Goal: Task Accomplishment & Management: Use online tool/utility

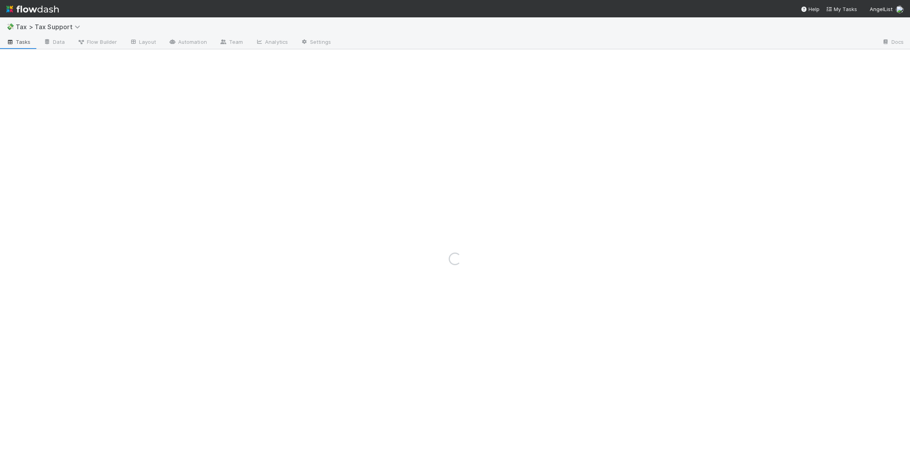
click at [55, 8] on img at bounding box center [32, 8] width 53 height 13
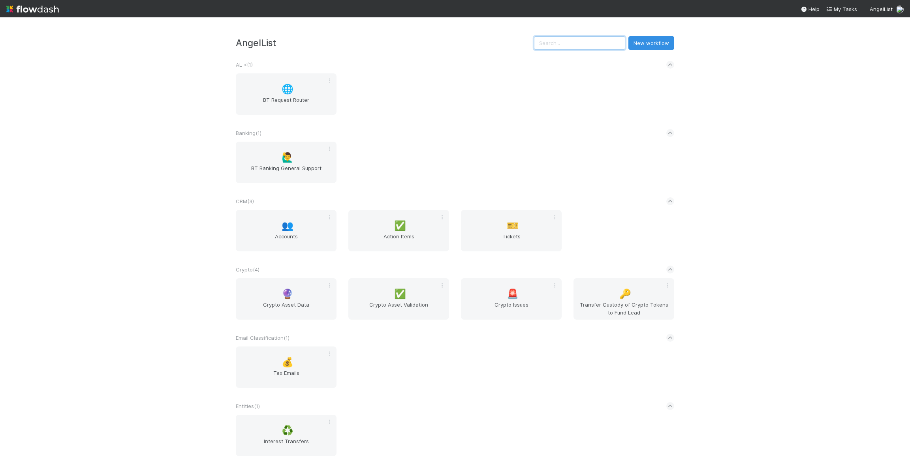
click at [580, 45] on input "text" at bounding box center [579, 42] width 91 height 13
type input "a"
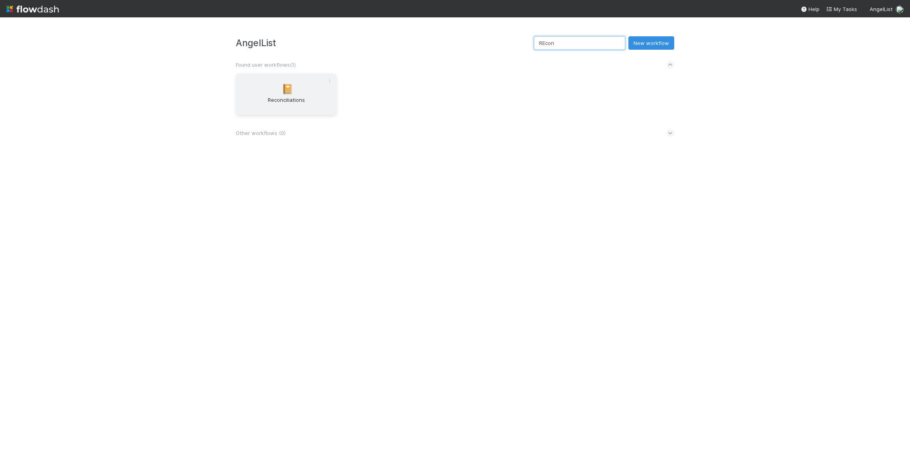
type input "REcon"
click at [274, 94] on div "📔 Reconciliations" at bounding box center [286, 93] width 101 height 41
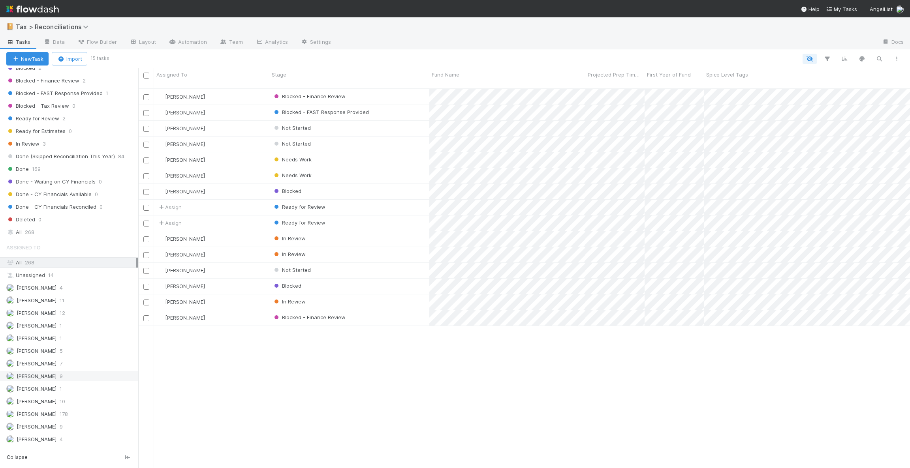
scroll to position [239, 0]
click at [37, 227] on div "All 268" at bounding box center [71, 232] width 130 height 10
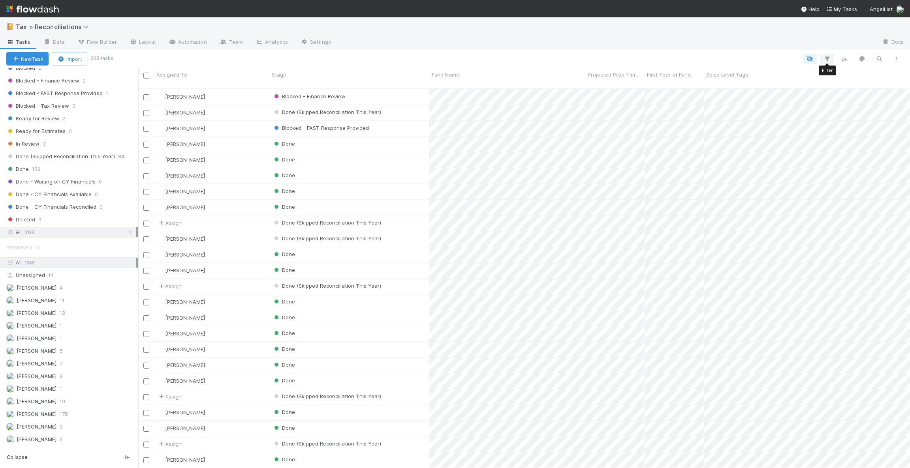
scroll to position [376, 762]
click at [829, 56] on icon "button" at bounding box center [827, 58] width 8 height 7
click at [604, 84] on button "Add Filter" at bounding box center [705, 82] width 237 height 11
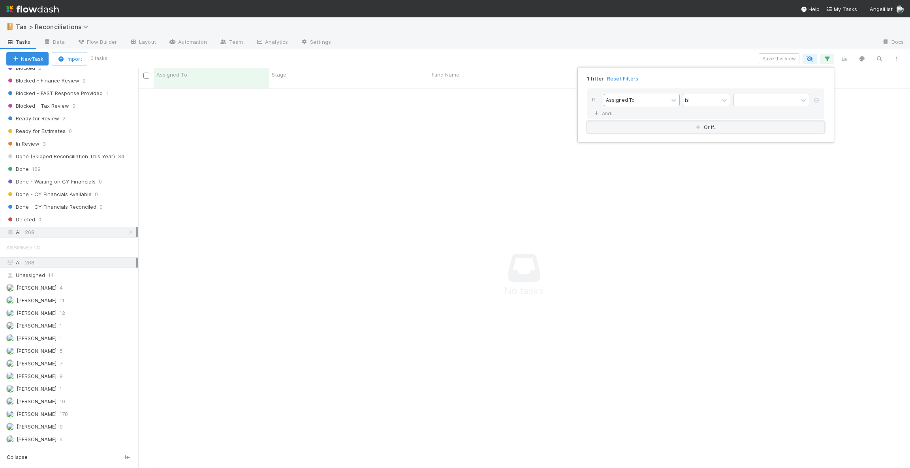
scroll to position [367, 754]
click at [631, 101] on div "Assigned To" at bounding box center [620, 99] width 29 height 7
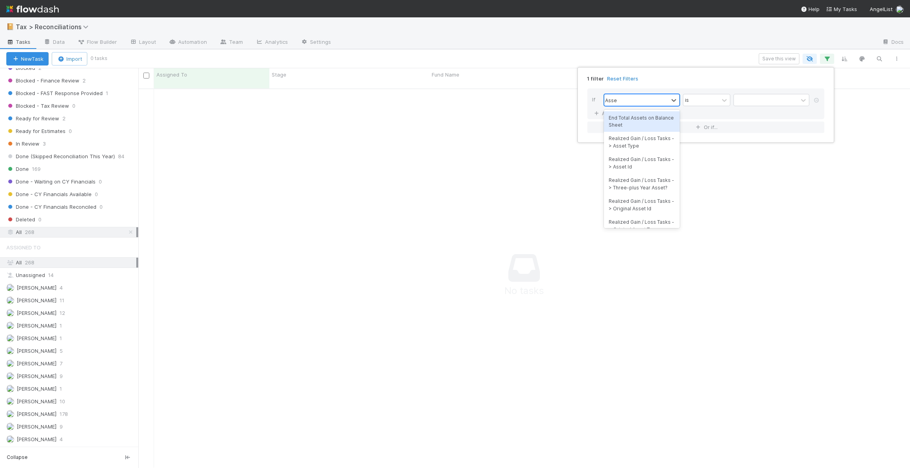
type input "Asset"
click at [642, 120] on div "End Total Assets on Balance Sheet" at bounding box center [642, 121] width 76 height 21
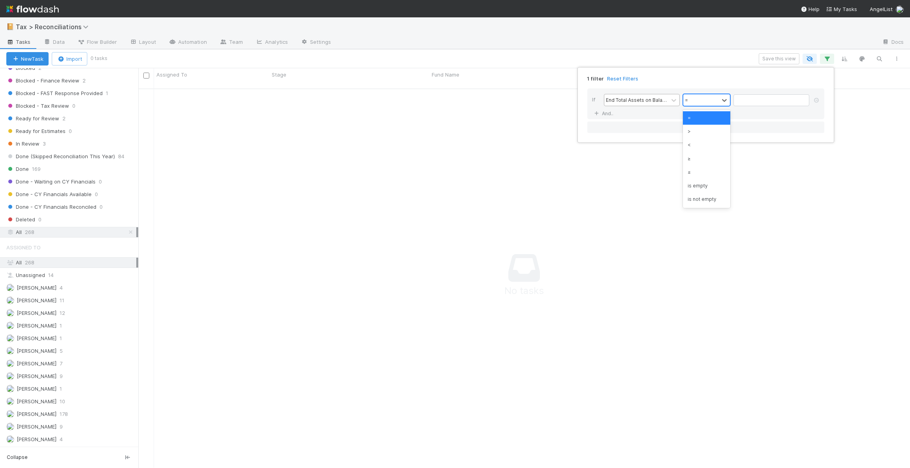
click at [697, 98] on div "=" at bounding box center [701, 99] width 36 height 11
click at [698, 132] on div ">" at bounding box center [706, 131] width 47 height 13
click at [754, 98] on input "text" at bounding box center [771, 100] width 76 height 12
type input "0"
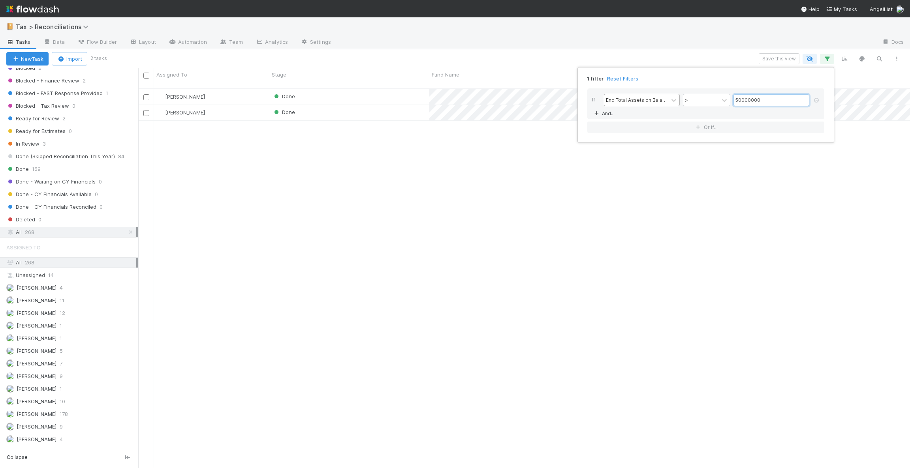
type input "50000000"
click at [612, 116] on link "And.." at bounding box center [604, 113] width 25 height 11
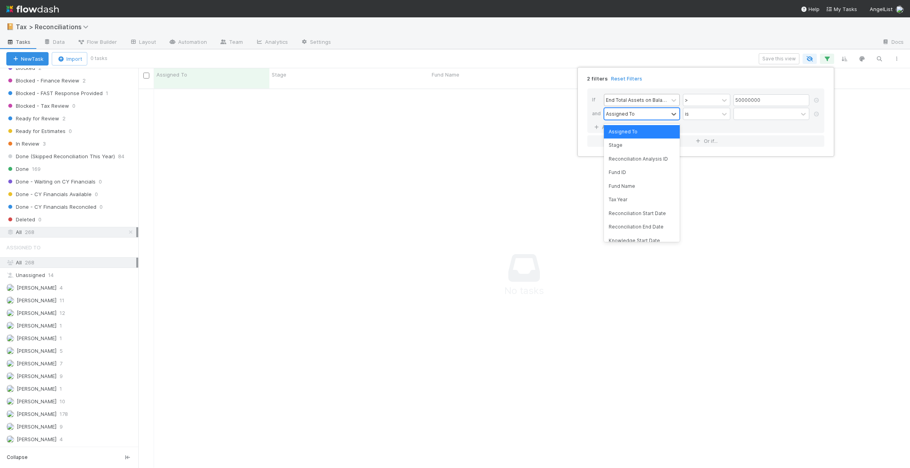
click at [622, 114] on div "Assigned To" at bounding box center [620, 113] width 29 height 7
type input "Stage"
click at [626, 126] on div "Stage" at bounding box center [642, 131] width 76 height 13
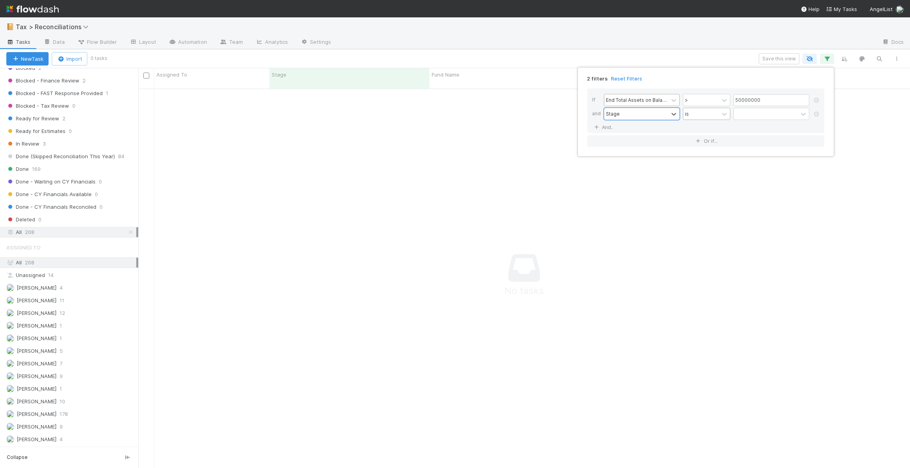
click at [694, 113] on div "is" at bounding box center [701, 113] width 36 height 11
click at [709, 148] on div "is not" at bounding box center [706, 145] width 47 height 13
click at [753, 114] on div at bounding box center [766, 113] width 64 height 11
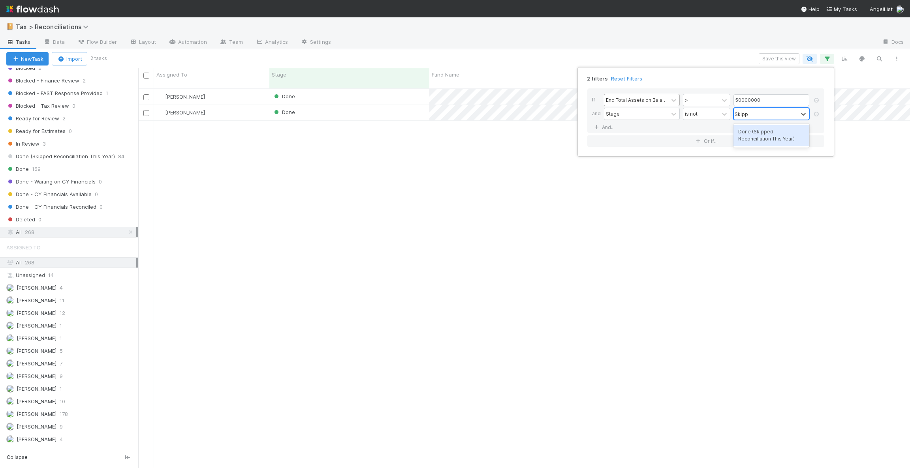
type input "Skipped"
click at [752, 137] on div "Done (Skipped Reconciliation This Year)" at bounding box center [771, 135] width 76 height 21
click at [415, 164] on div "2 filters Reset Filters If End Total Assets on Balance Sheet > 50000000 and Sta…" at bounding box center [455, 234] width 910 height 468
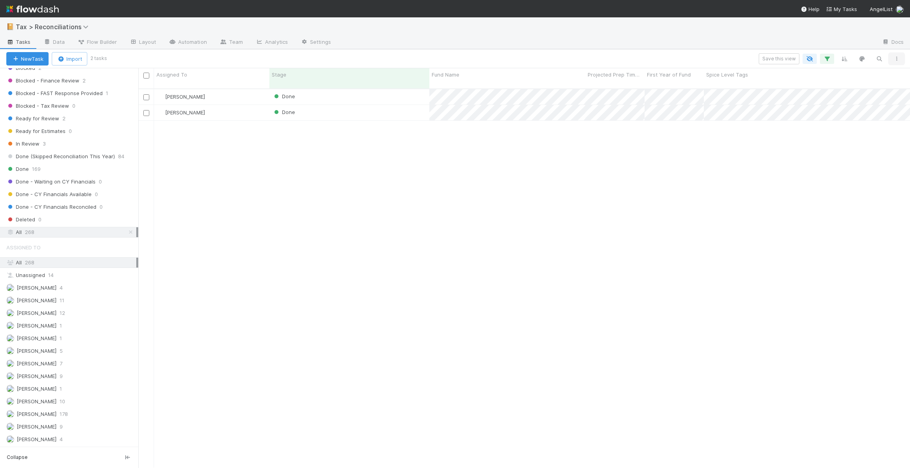
click at [898, 58] on icon "button" at bounding box center [896, 58] width 8 height 5
click at [792, 156] on div "View as list Comments Export view to CSV" at bounding box center [455, 234] width 910 height 468
click at [776, 59] on button "Save this view" at bounding box center [778, 58] width 41 height 11
click at [579, 125] on link "🔥" at bounding box center [574, 123] width 19 height 16
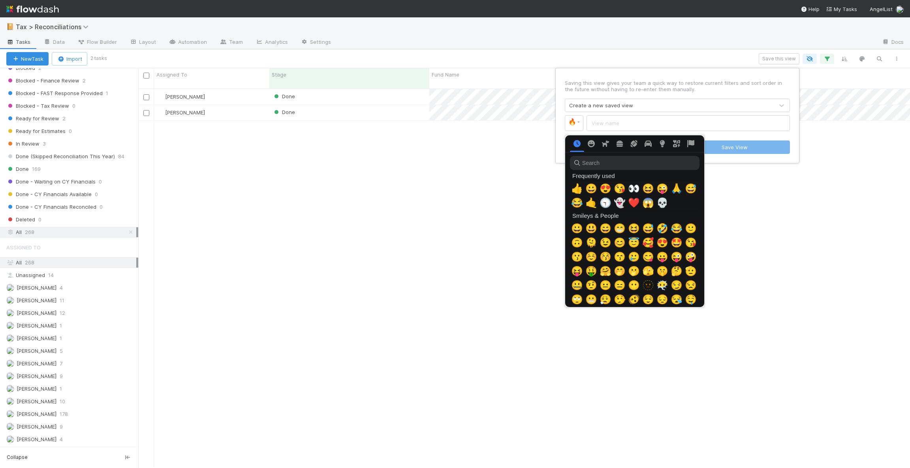
click at [600, 161] on input "search" at bounding box center [634, 163] width 129 height 14
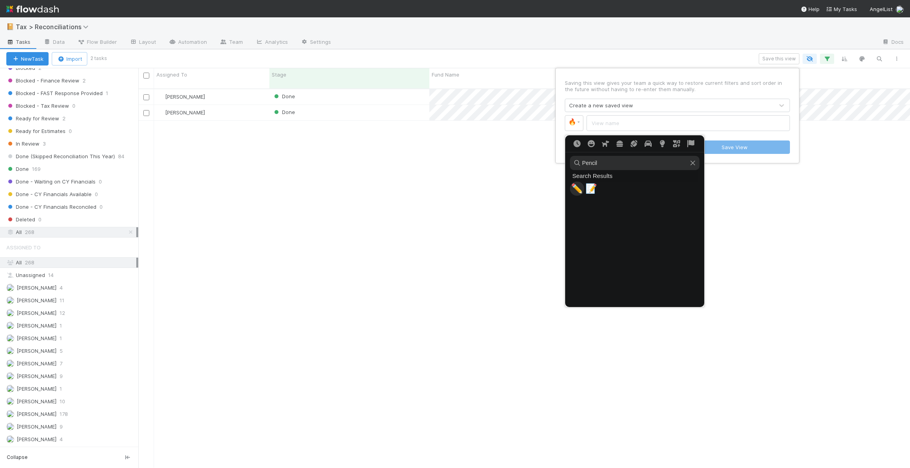
type input "Pencil"
click at [574, 186] on span "✏️" at bounding box center [577, 188] width 12 height 11
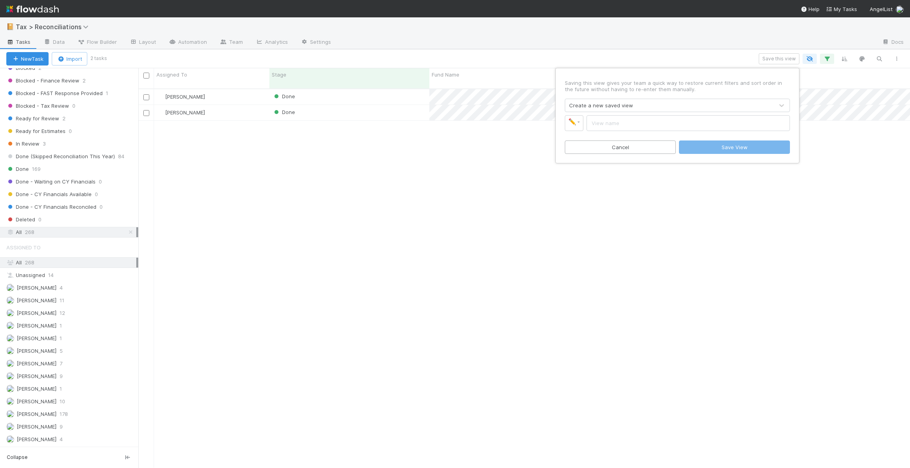
drag, startPoint x: 133, startPoint y: 273, endPoint x: 131, endPoint y: 226, distance: 47.4
click at [131, 226] on div "Saving this view gives your team a quick way to restore current filters and sor…" at bounding box center [455, 234] width 910 height 468
click at [606, 125] on input "text" at bounding box center [687, 123] width 203 height 16
type input "M"
type input "Full M-3 Required [Part I, II and III]"
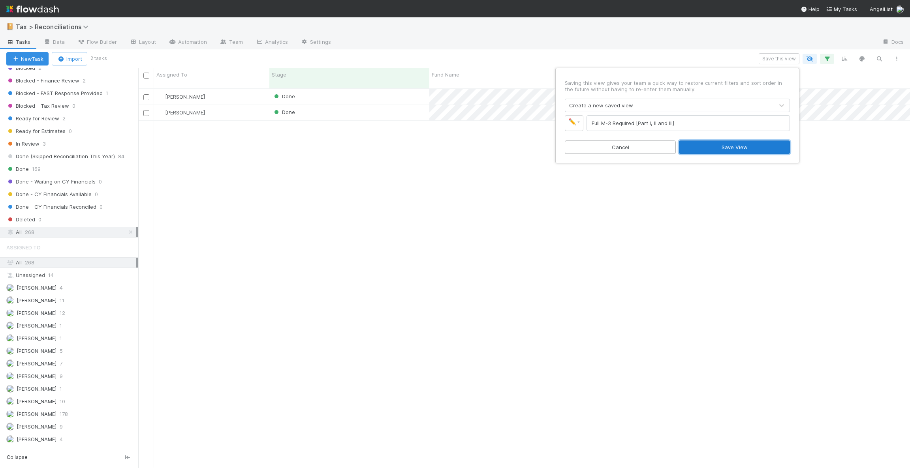
click at [712, 146] on button "Save View" at bounding box center [734, 147] width 111 height 13
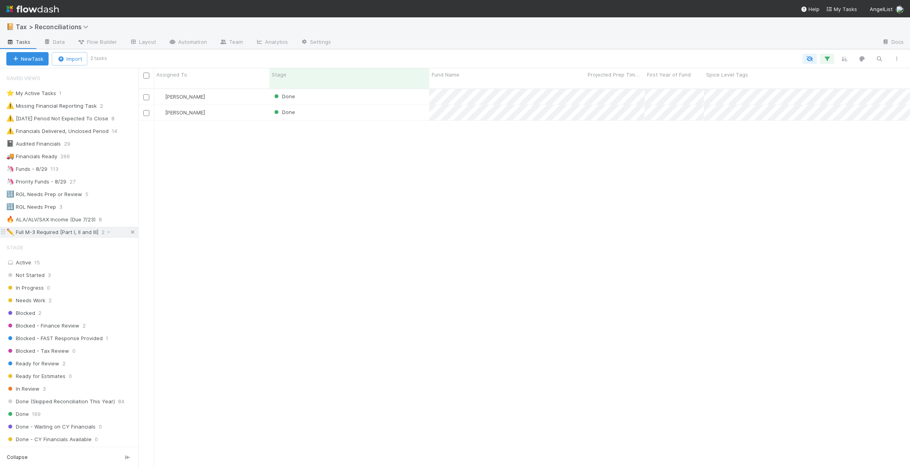
click at [129, 233] on icon at bounding box center [133, 232] width 8 height 5
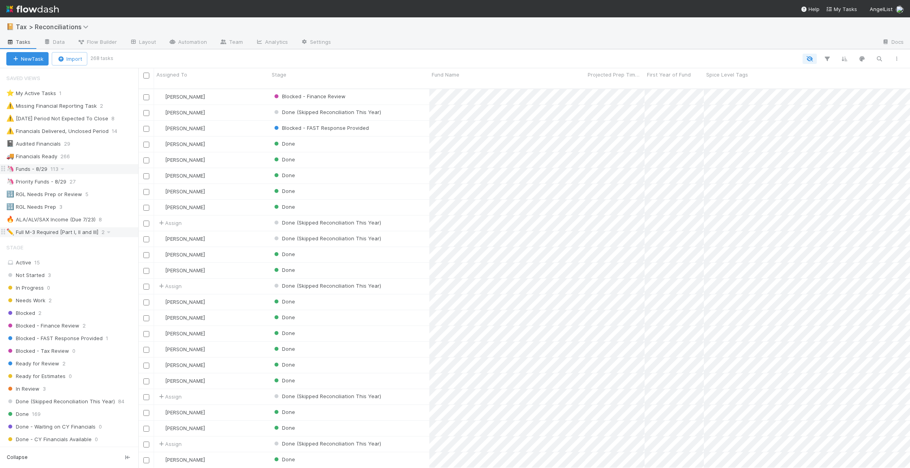
click at [34, 169] on div "🦄 Funds - 8/29" at bounding box center [26, 169] width 41 height 10
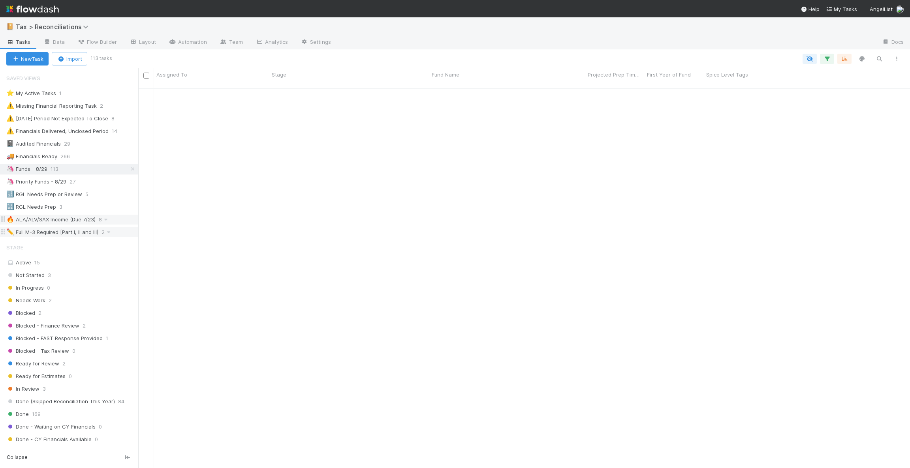
scroll to position [1066, 0]
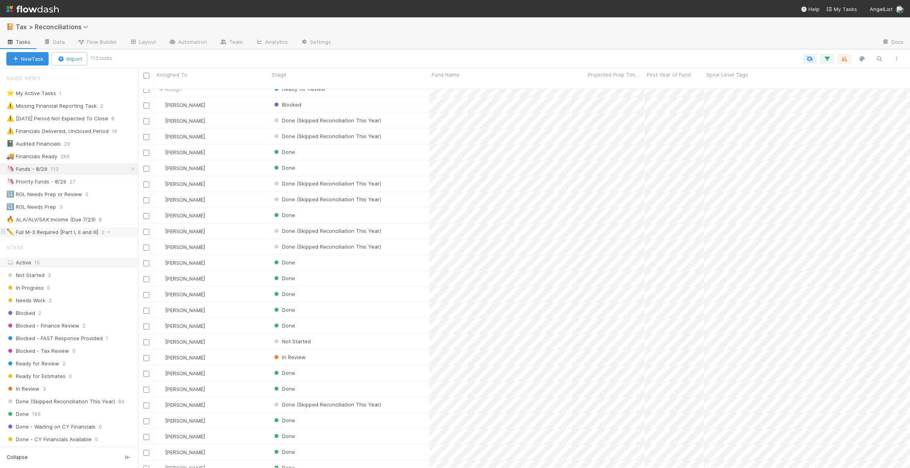
click at [36, 263] on span "15" at bounding box center [37, 262] width 6 height 6
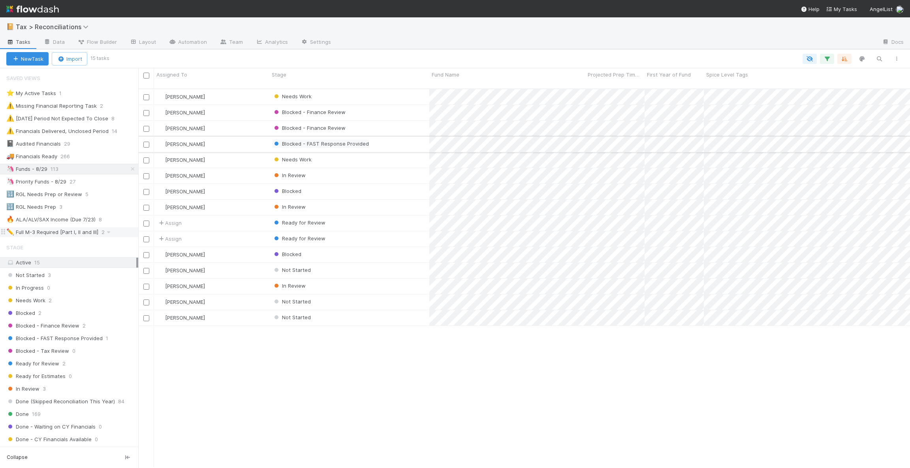
scroll to position [376, 762]
click at [413, 217] on div "Ready for Review" at bounding box center [349, 223] width 160 height 15
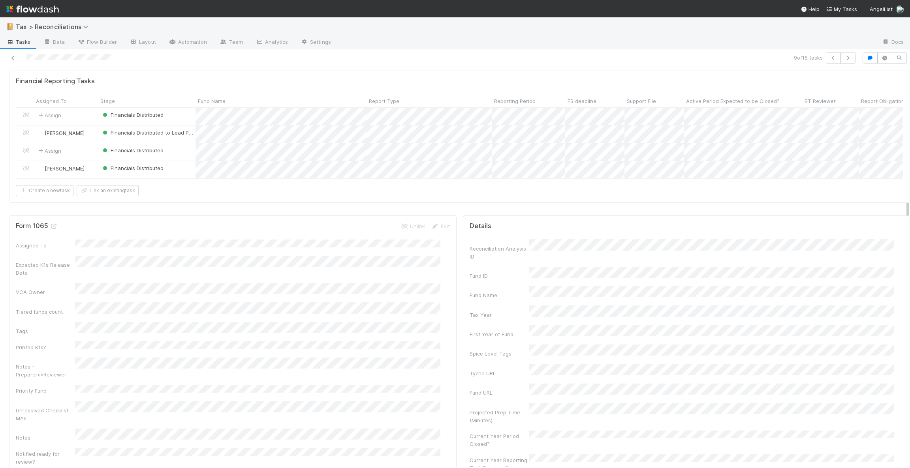
scroll to position [415, 0]
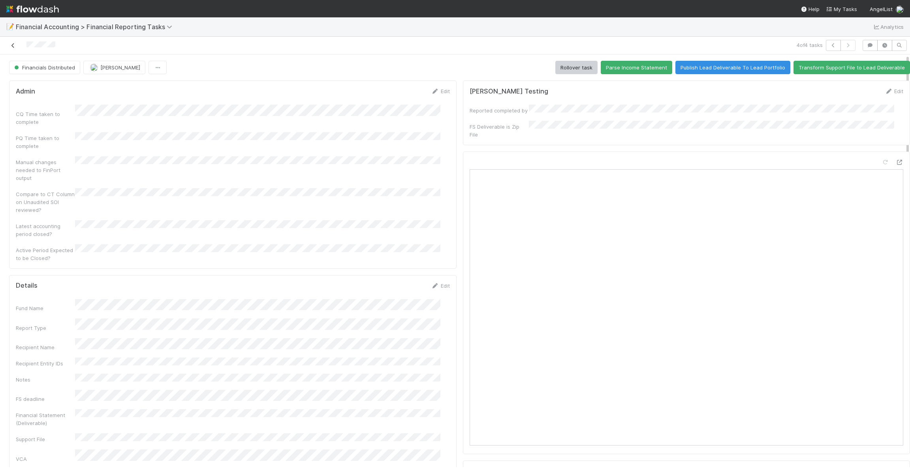
click at [15, 44] on icon at bounding box center [13, 45] width 8 height 5
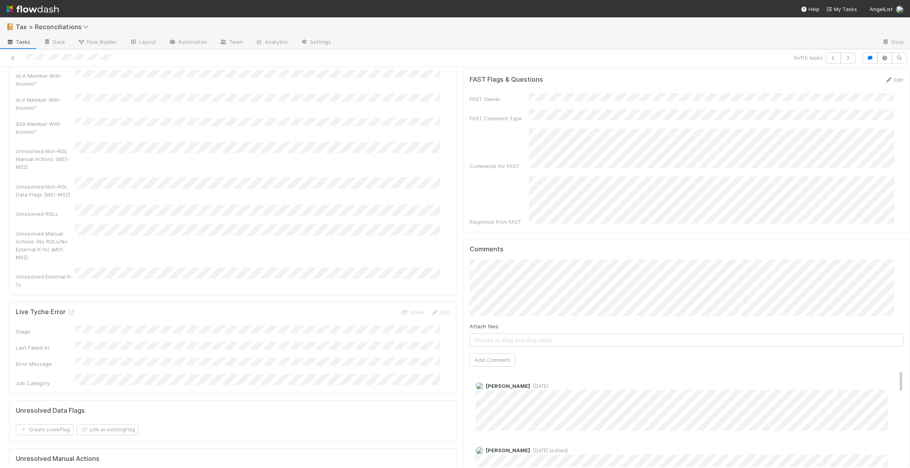
scroll to position [1066, 0]
click at [505, 251] on button "Moein Zandi" at bounding box center [496, 247] width 60 height 11
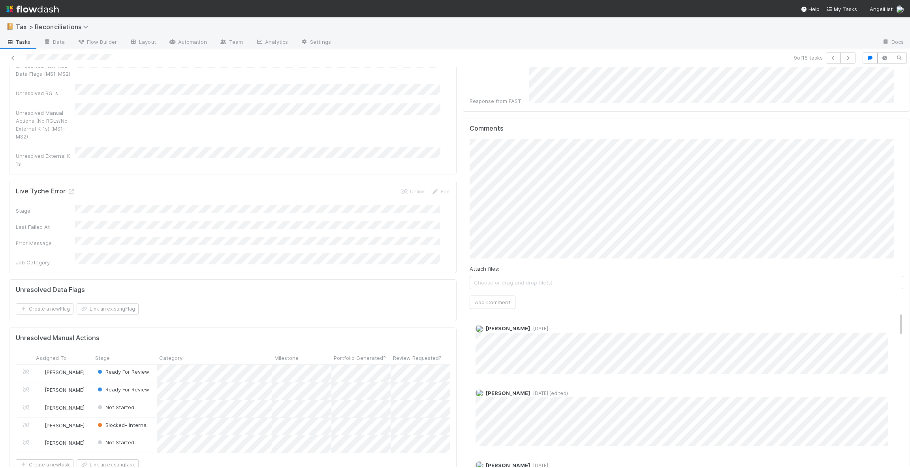
scroll to position [1184, 0]
click at [484, 295] on button "Add Comment" at bounding box center [492, 301] width 46 height 13
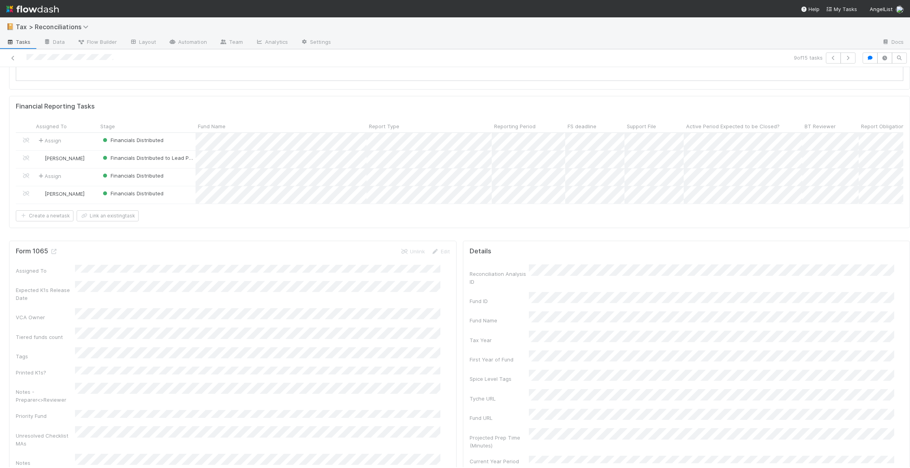
scroll to position [0, 0]
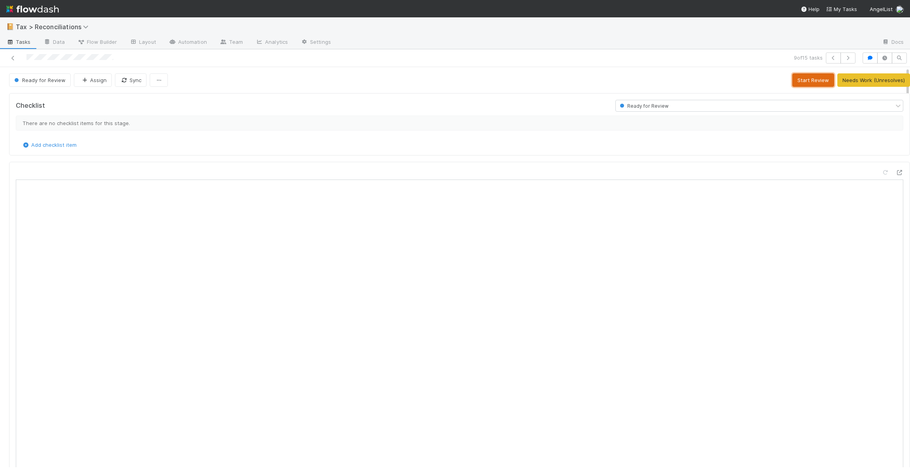
click at [792, 78] on button "Start Review" at bounding box center [813, 79] width 42 height 13
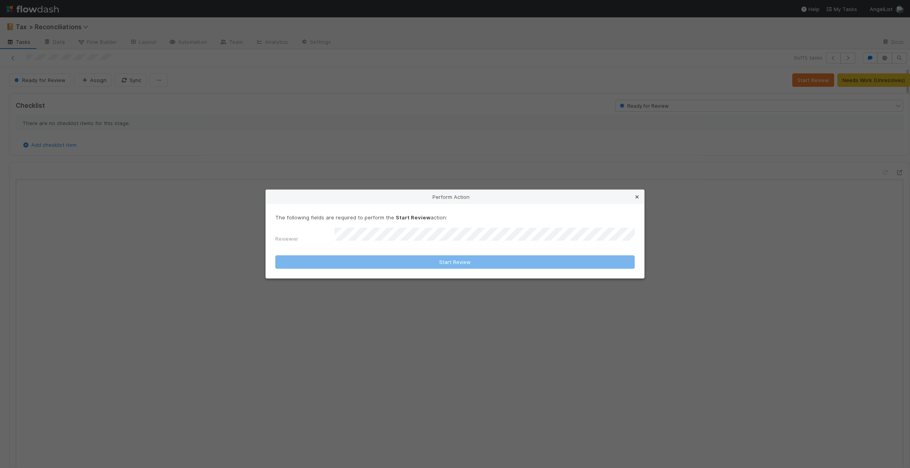
click at [637, 197] on icon at bounding box center [637, 197] width 8 height 5
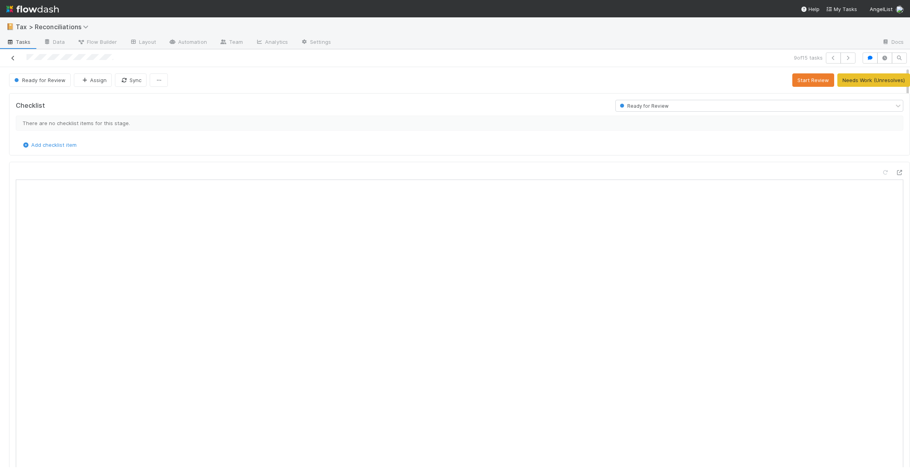
click at [16, 59] on icon at bounding box center [13, 58] width 8 height 5
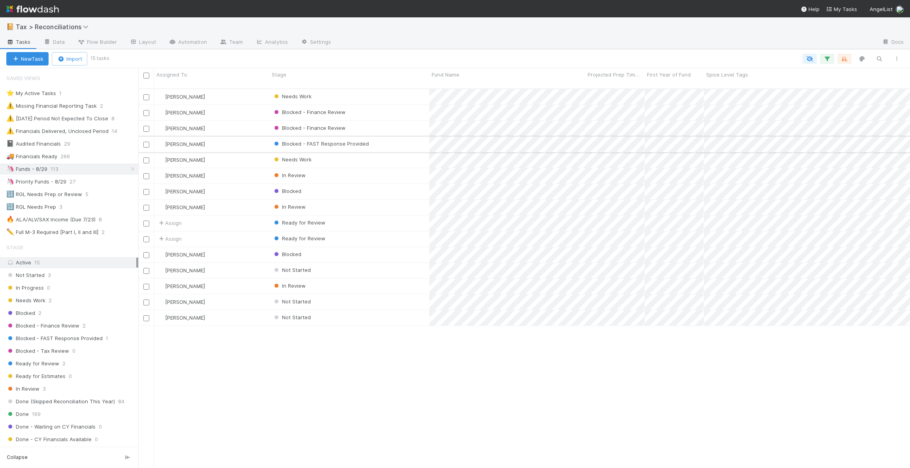
scroll to position [376, 762]
click at [411, 200] on div "In Review" at bounding box center [349, 207] width 160 height 15
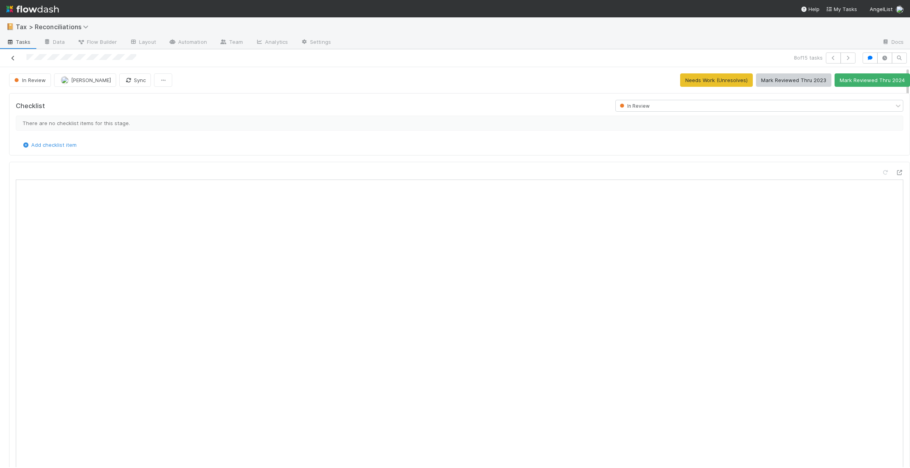
click at [12, 58] on icon at bounding box center [13, 58] width 8 height 5
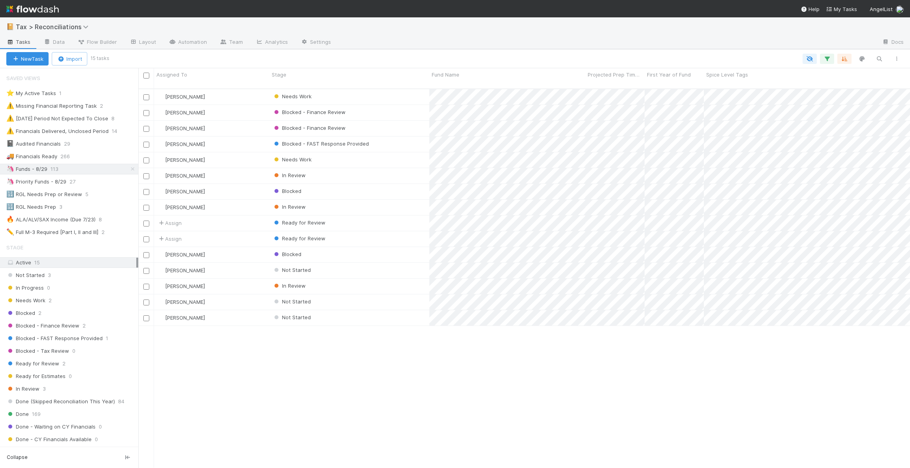
scroll to position [376, 762]
click at [347, 231] on div "Ready for Review" at bounding box center [349, 238] width 160 height 15
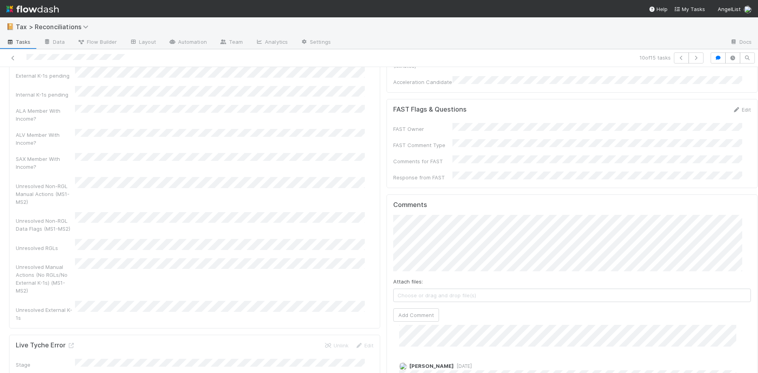
scroll to position [1007, 0]
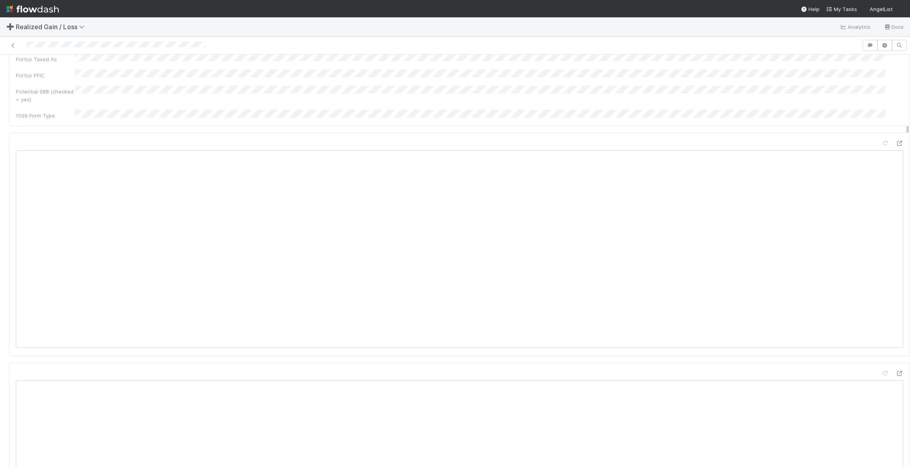
scroll to position [332, 0]
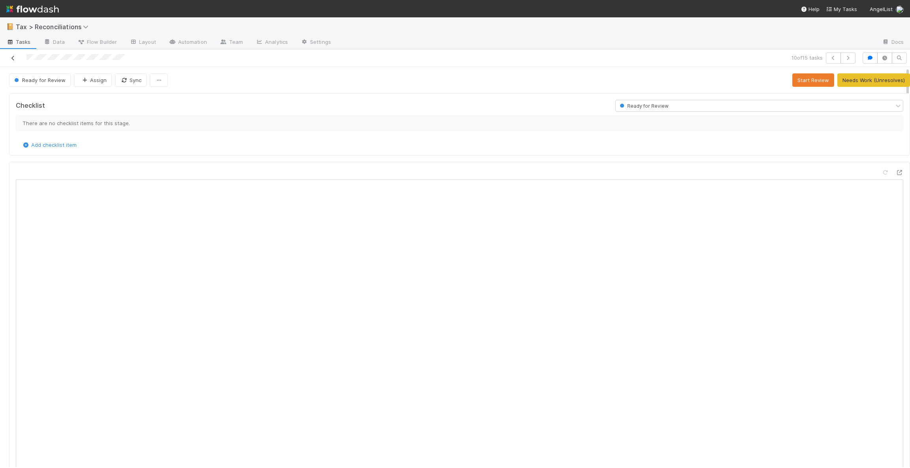
click at [13, 54] on link at bounding box center [13, 58] width 8 height 8
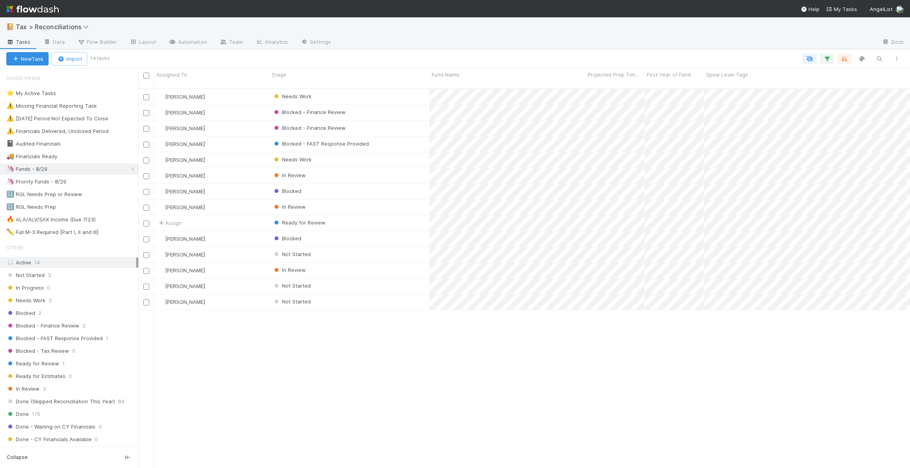
scroll to position [376, 762]
click at [398, 205] on div "In Review" at bounding box center [349, 207] width 160 height 15
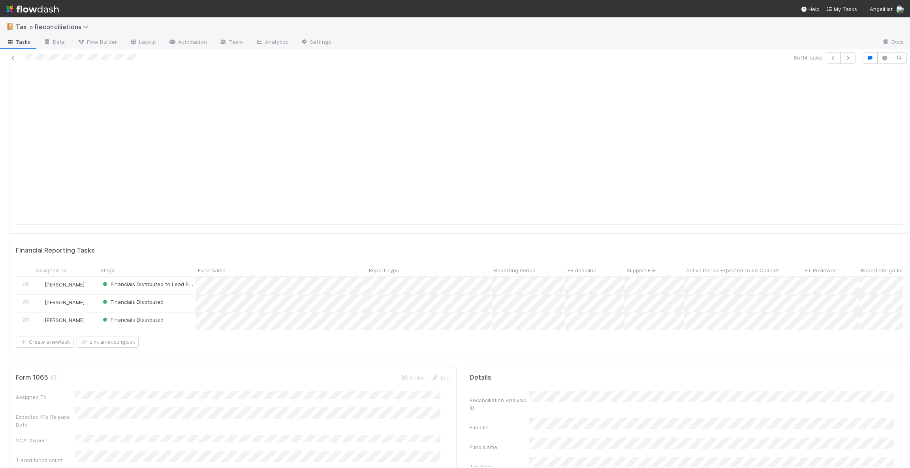
scroll to position [177, 0]
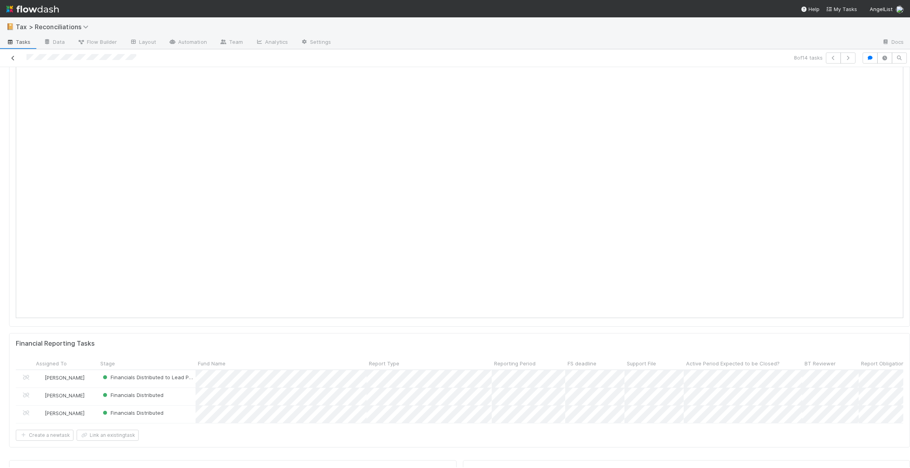
click at [13, 56] on icon at bounding box center [13, 58] width 8 height 5
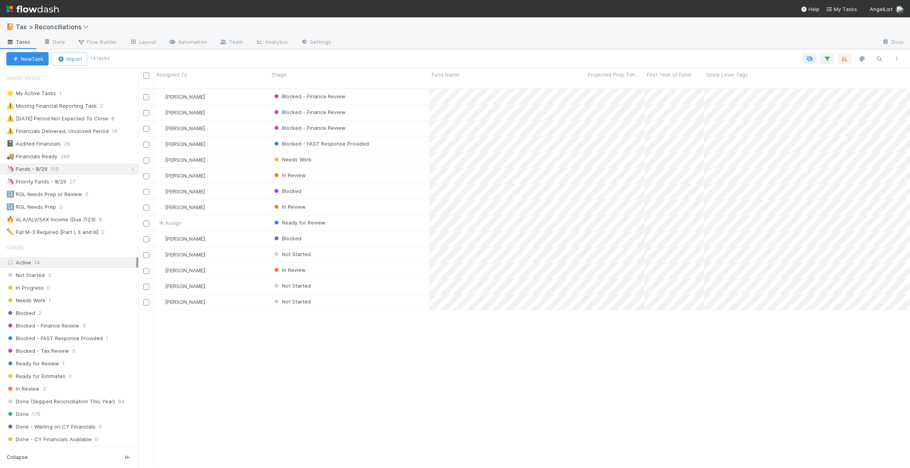
scroll to position [376, 762]
click at [376, 217] on div "Ready for Review" at bounding box center [349, 223] width 160 height 15
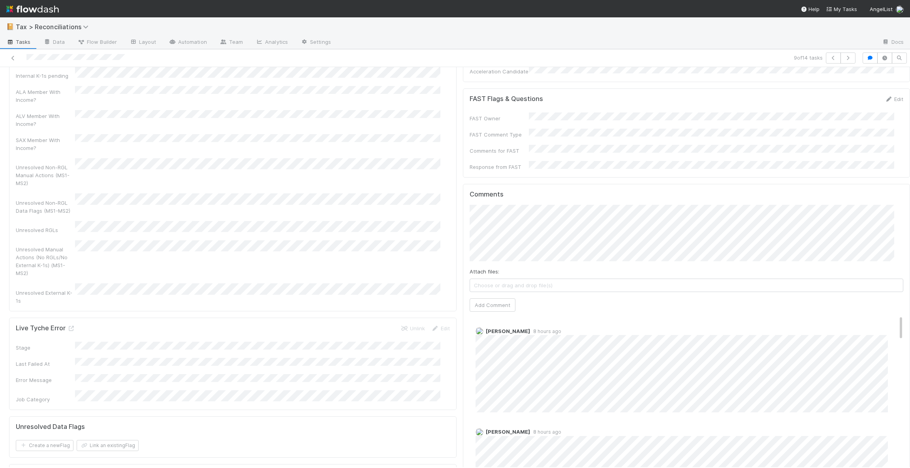
scroll to position [1007, 0]
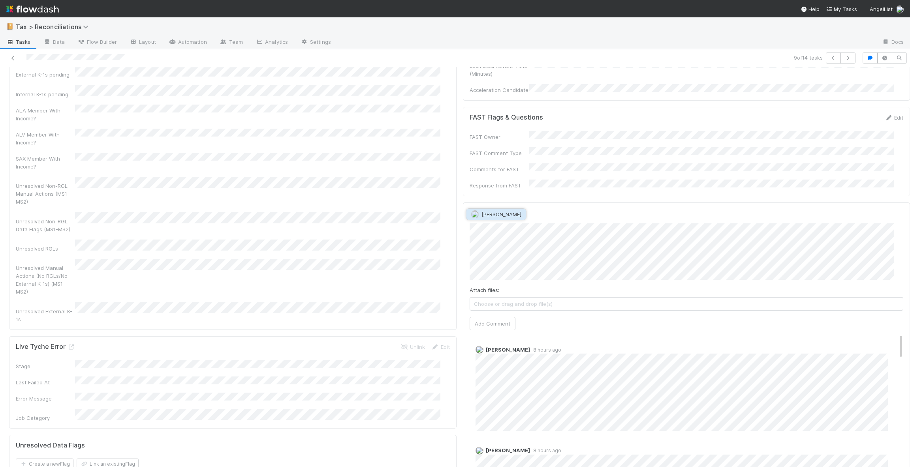
click at [494, 215] on span "Moein Zandi" at bounding box center [501, 214] width 40 height 6
click at [539, 212] on span "[PERSON_NAME]" at bounding box center [540, 214] width 40 height 6
click at [482, 349] on button "Add Comment" at bounding box center [492, 355] width 46 height 13
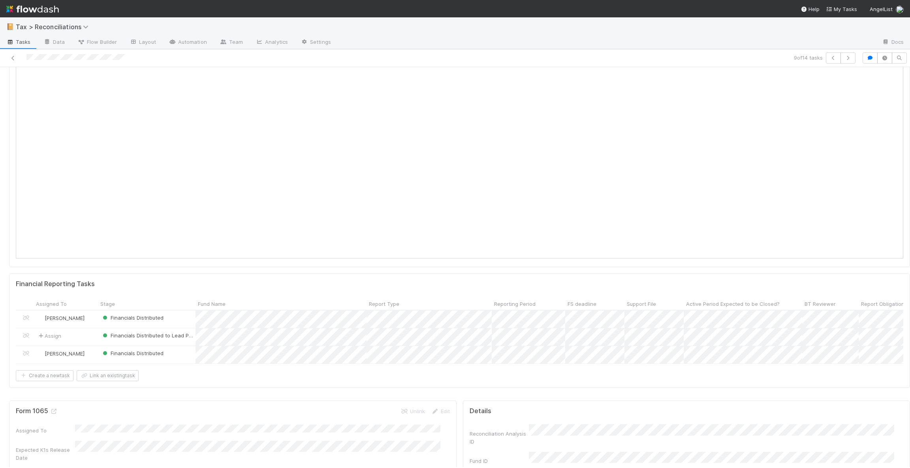
scroll to position [0, 0]
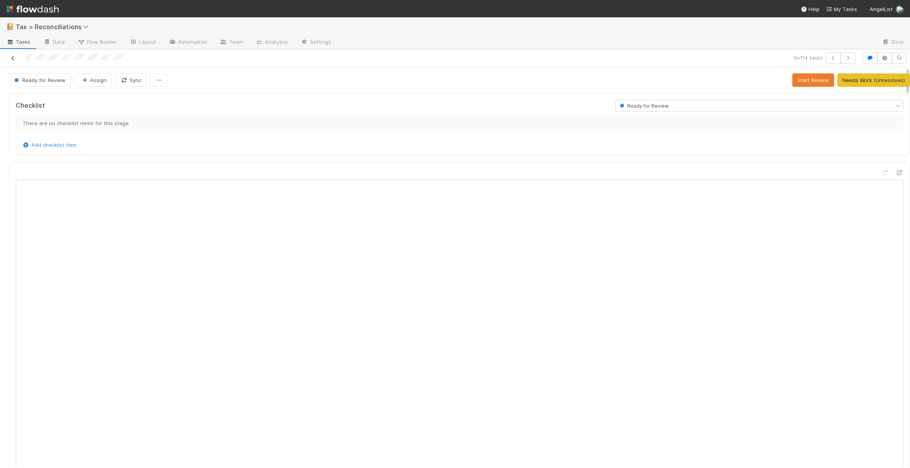
click at [15, 58] on icon at bounding box center [13, 58] width 8 height 5
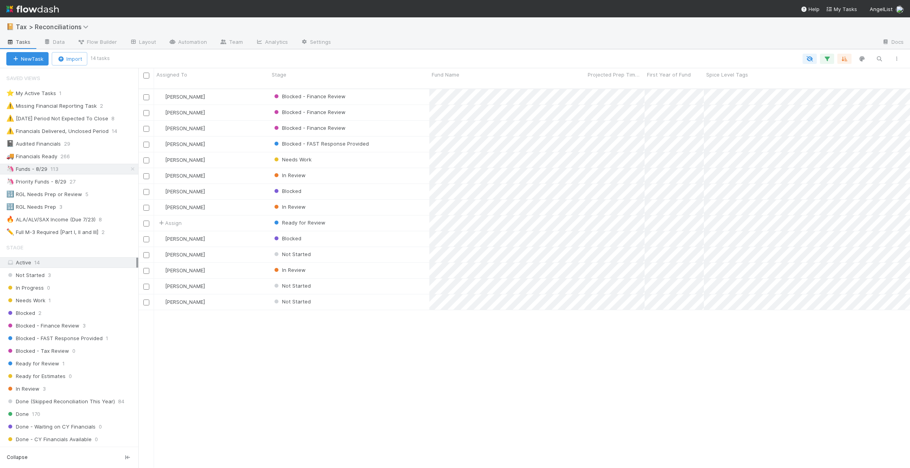
scroll to position [376, 762]
click at [414, 203] on div "In Review" at bounding box center [349, 207] width 160 height 15
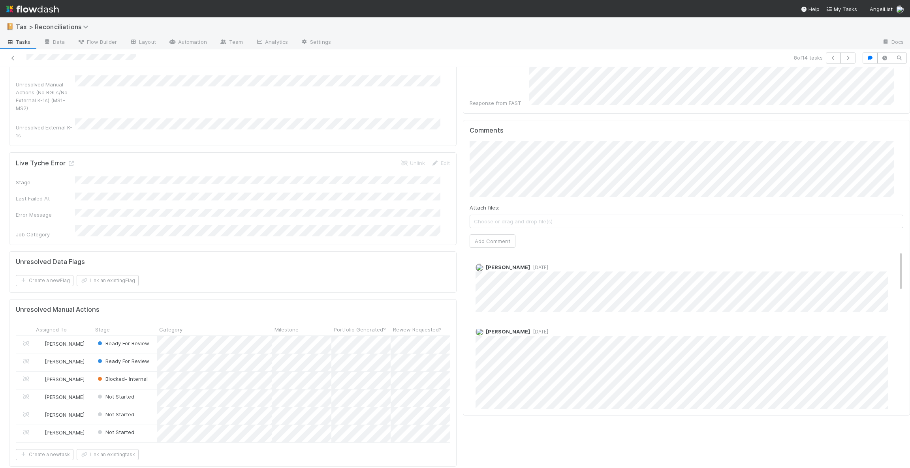
scroll to position [1125, 0]
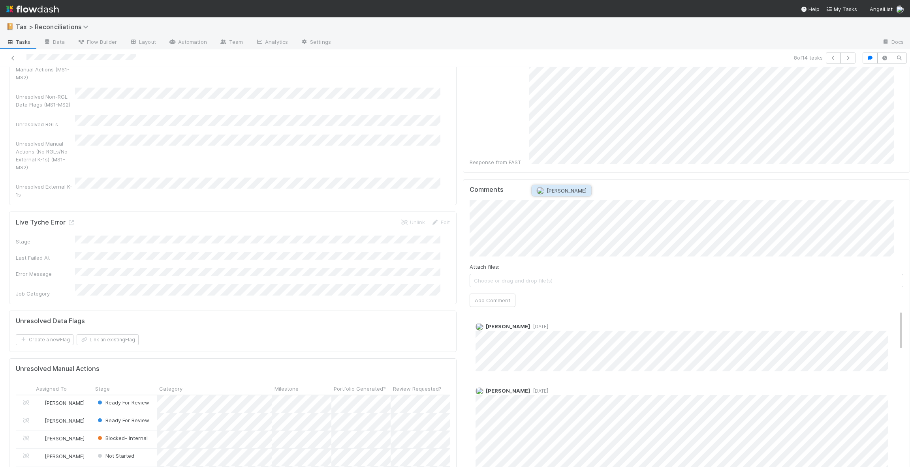
click at [568, 192] on span "Moein Zandi" at bounding box center [566, 191] width 40 height 6
click at [582, 189] on img "button" at bounding box center [580, 191] width 8 height 8
click at [491, 373] on button "Add Comment" at bounding box center [492, 379] width 46 height 13
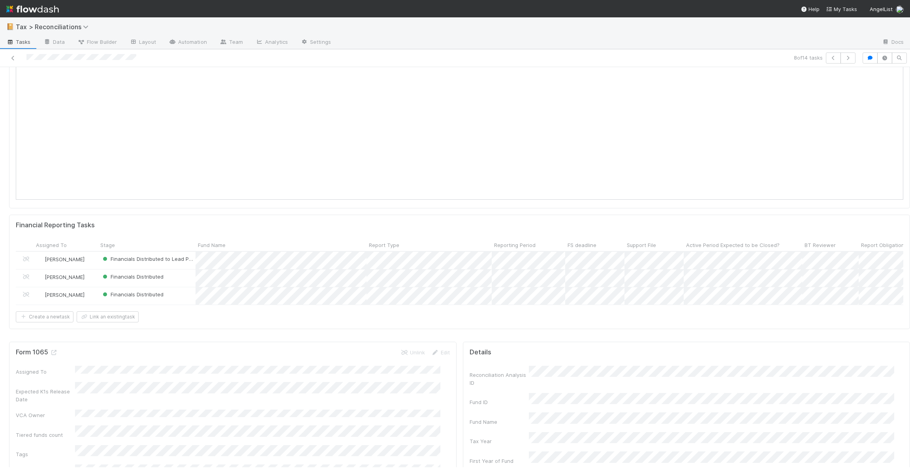
scroll to position [0, 0]
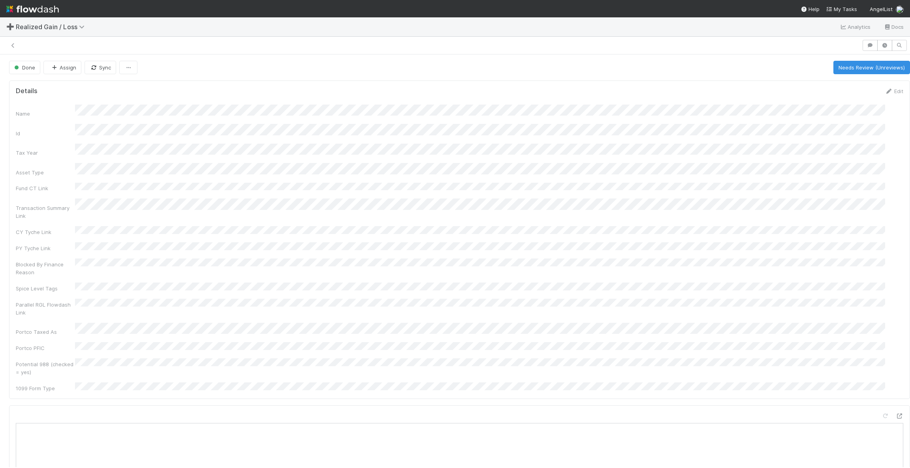
scroll to position [651, 0]
